Goal: Task Accomplishment & Management: Use online tool/utility

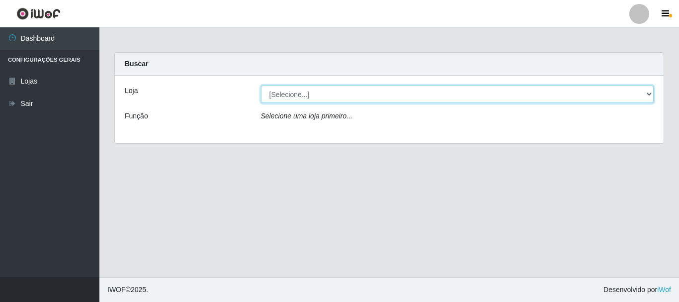
drag, startPoint x: 0, startPoint y: 0, endPoint x: 281, endPoint y: 101, distance: 298.8
click at [284, 93] on select "[Selecione...] Nordestão - Alecrim" at bounding box center [457, 93] width 393 height 17
select select "453"
click at [261, 85] on select "[Selecione...] Nordestão - Alecrim" at bounding box center [457, 93] width 393 height 17
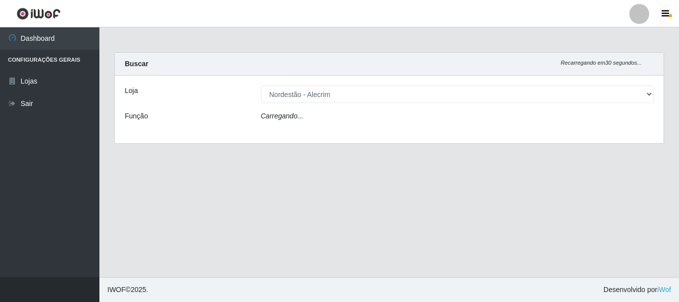
click at [297, 106] on div "Loja [Selecione...] Nordestão - Alecrim Função Carregando..." at bounding box center [389, 110] width 549 height 68
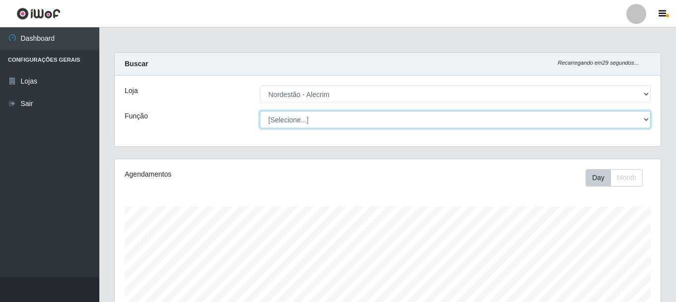
click at [294, 120] on select "[Selecione...] Balconista + Balconista de Padaria Balconista de Padaria ++ Emba…" at bounding box center [455, 119] width 391 height 17
click at [260, 111] on select "[Selecione...] Balconista + Balconista de Padaria Balconista de Padaria ++ Emba…" at bounding box center [455, 119] width 391 height 17
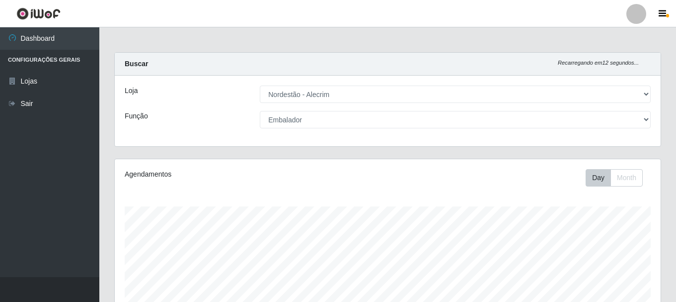
click at [391, 154] on div "Carregando... Buscar Recarregando em 12 segundos... Loja [Selecione...] Nordest…" at bounding box center [388, 105] width 562 height 106
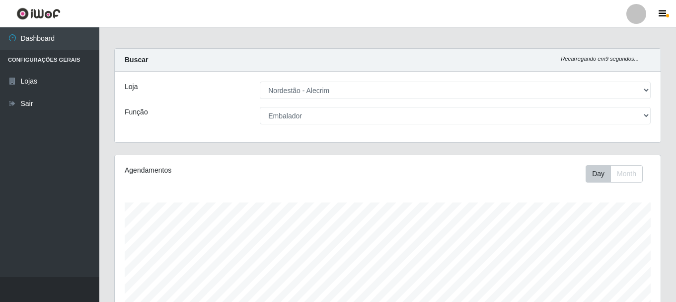
scroll to position [0, 0]
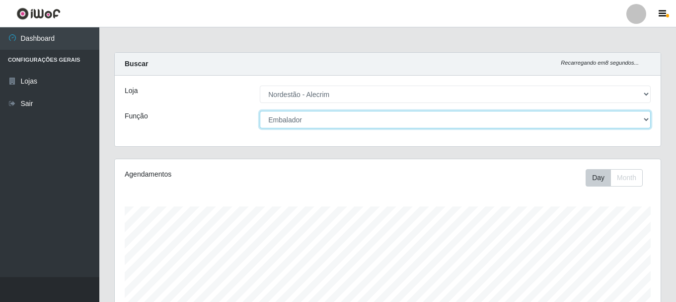
click at [310, 125] on select "[Selecione...] Balconista + Balconista de Padaria Balconista de Padaria ++ Emba…" at bounding box center [455, 119] width 391 height 17
select select "70"
click at [260, 111] on select "[Selecione...] Balconista + Balconista de Padaria Balconista de Padaria ++ Emba…" at bounding box center [455, 119] width 391 height 17
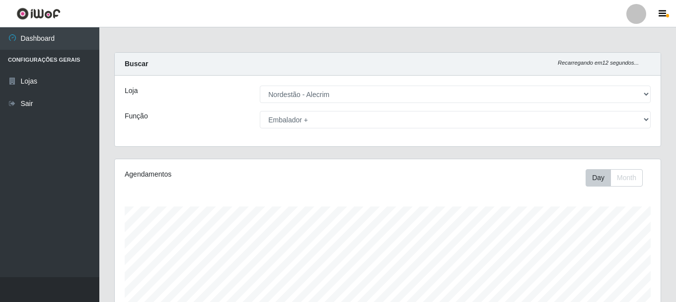
click at [426, 166] on div "Agendamentos Day Month" at bounding box center [388, 262] width 546 height 206
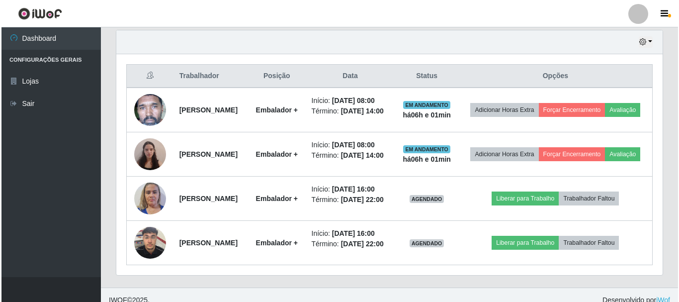
scroll to position [388, 0]
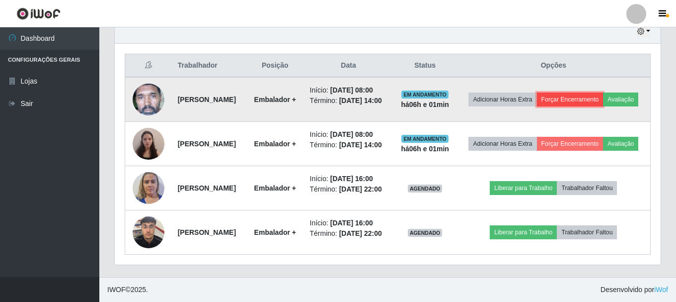
click at [584, 92] on button "Forçar Encerramento" at bounding box center [570, 99] width 67 height 14
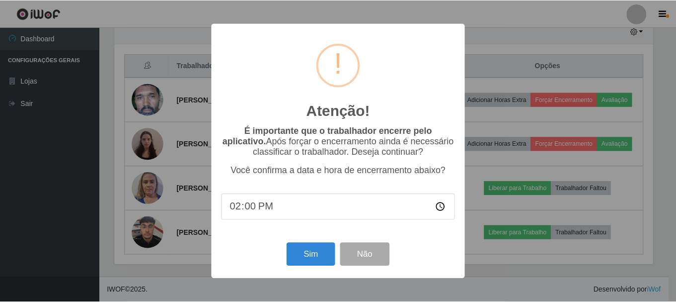
scroll to position [206, 541]
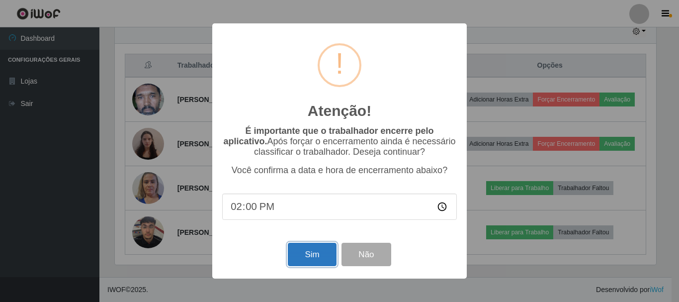
click at [308, 251] on button "Sim" at bounding box center [312, 253] width 48 height 23
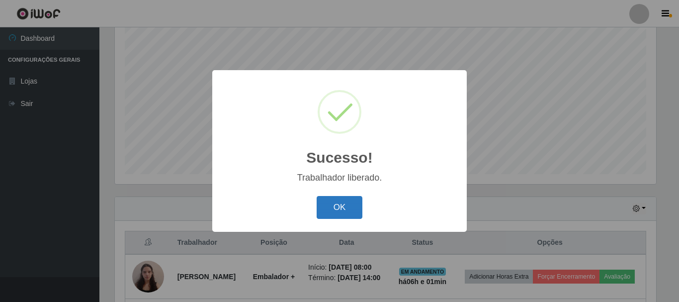
click at [350, 212] on button "OK" at bounding box center [339, 207] width 46 height 23
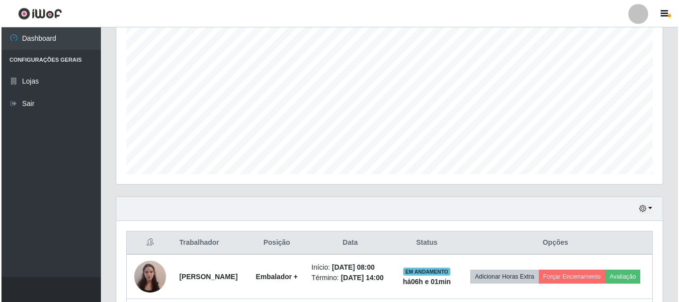
scroll to position [336, 0]
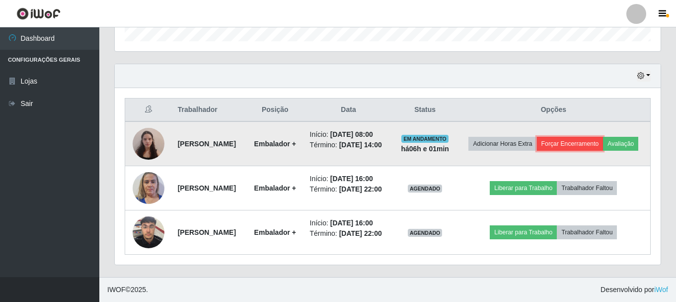
click at [596, 137] on button "Forçar Encerramento" at bounding box center [570, 144] width 67 height 14
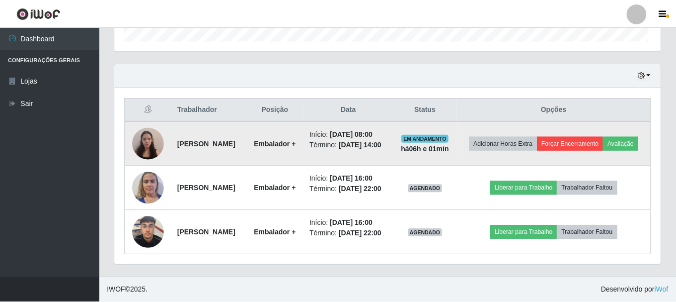
scroll to position [206, 541]
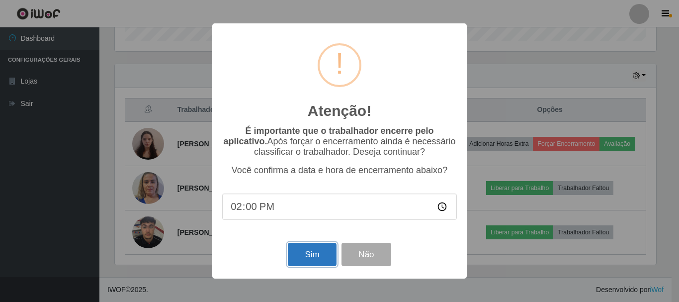
click at [305, 256] on button "Sim" at bounding box center [312, 253] width 48 height 23
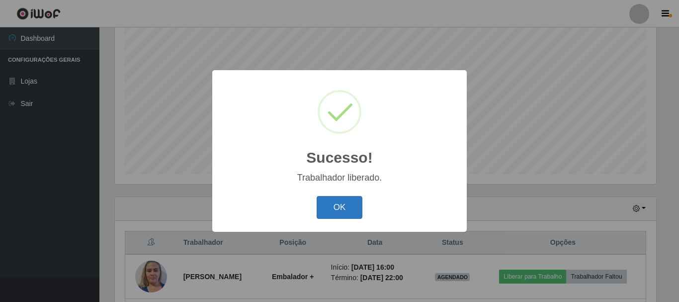
click at [346, 206] on button "OK" at bounding box center [339, 207] width 46 height 23
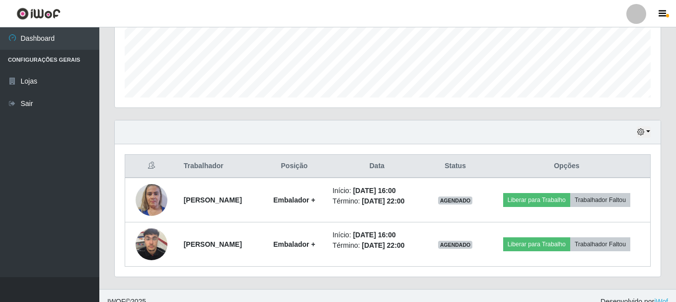
scroll to position [270, 0]
